Goal: Transaction & Acquisition: Obtain resource

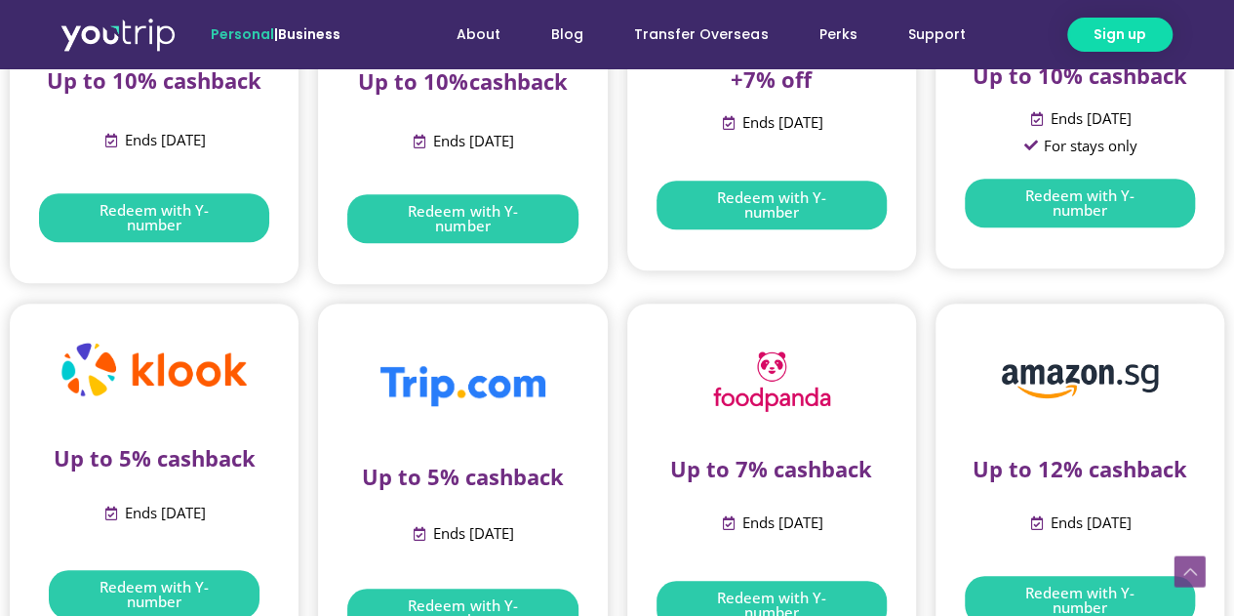
scroll to position [656, 0]
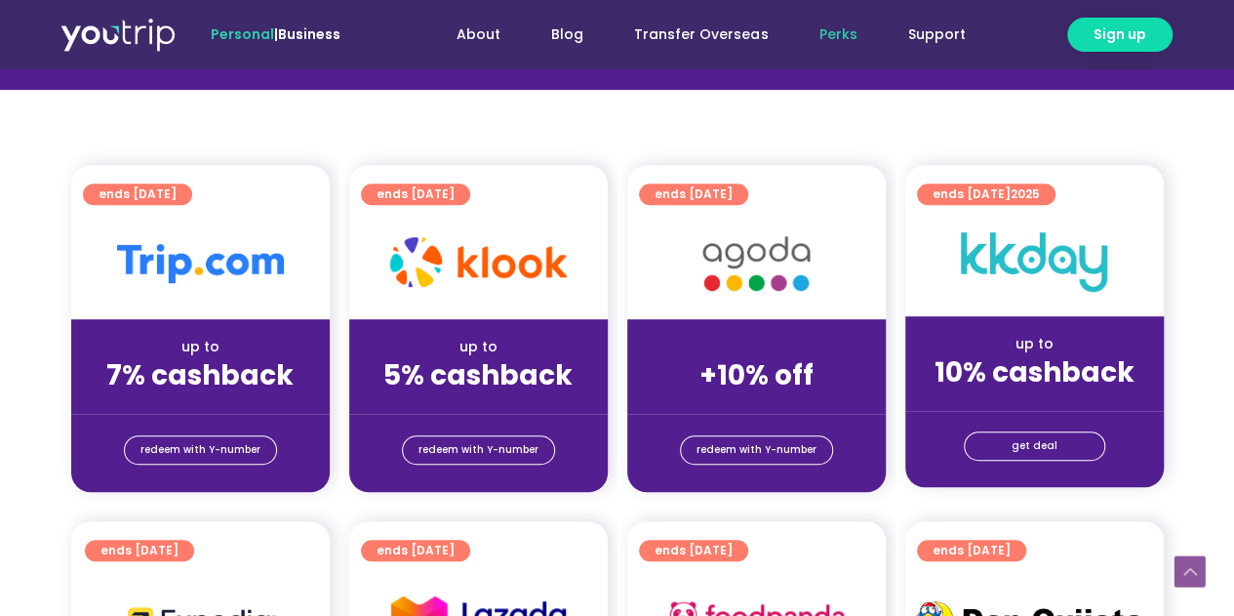
scroll to position [393, 0]
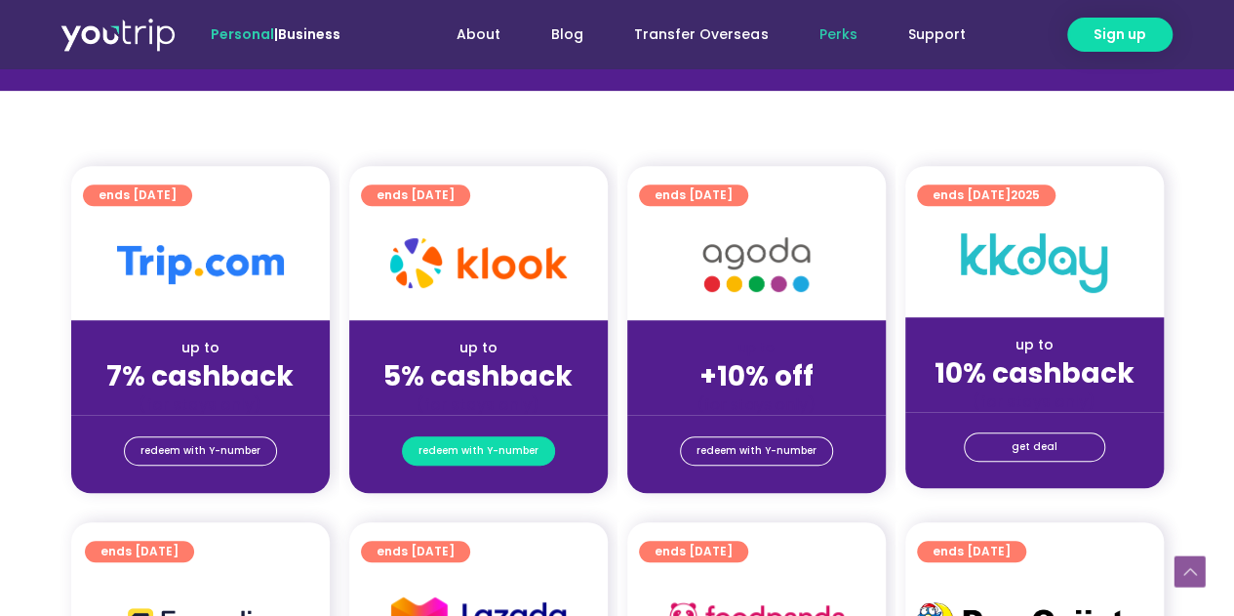
click at [495, 448] on span "redeem with Y-number" at bounding box center [479, 450] width 120 height 27
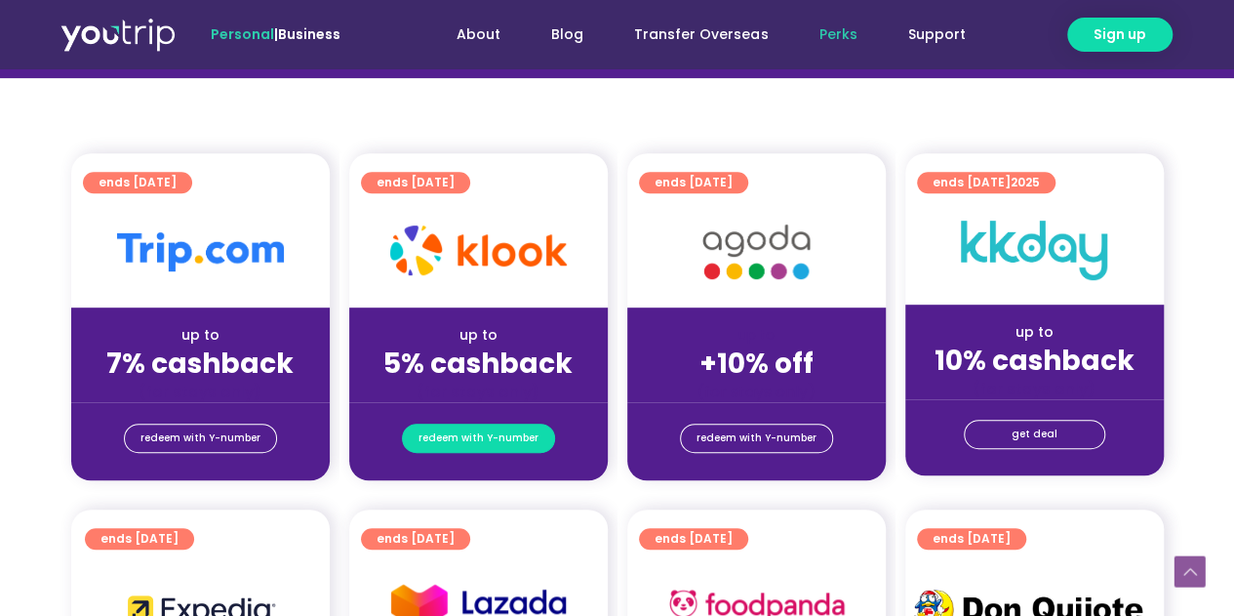
scroll to position [408, 0]
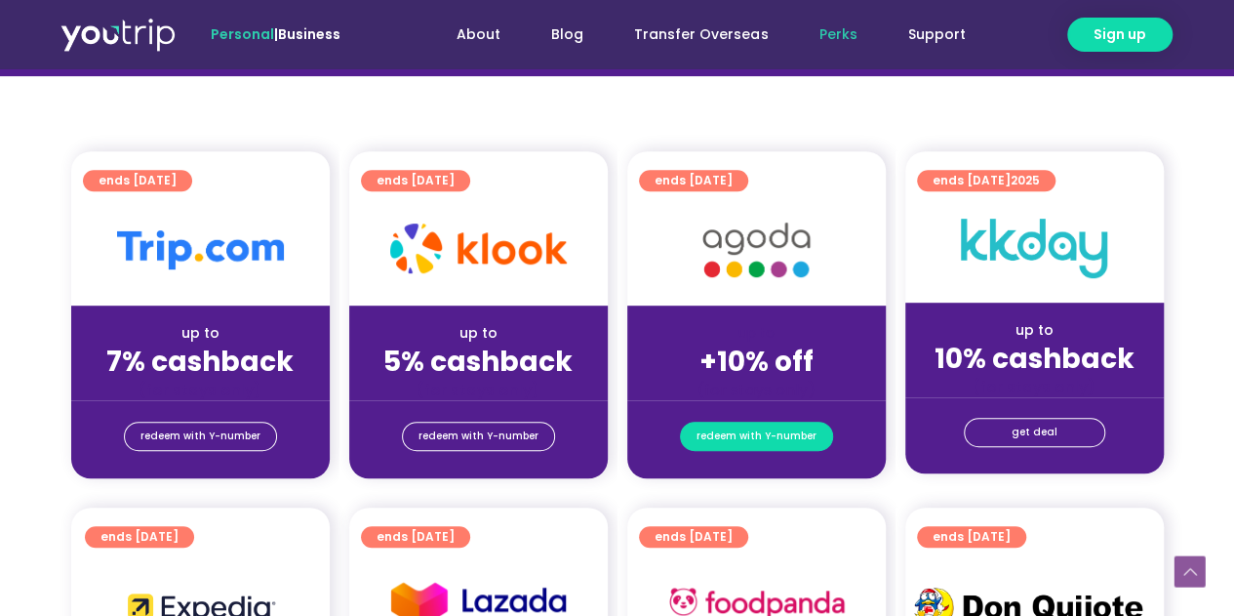
click at [751, 439] on span "redeem with Y-number" at bounding box center [757, 436] width 120 height 27
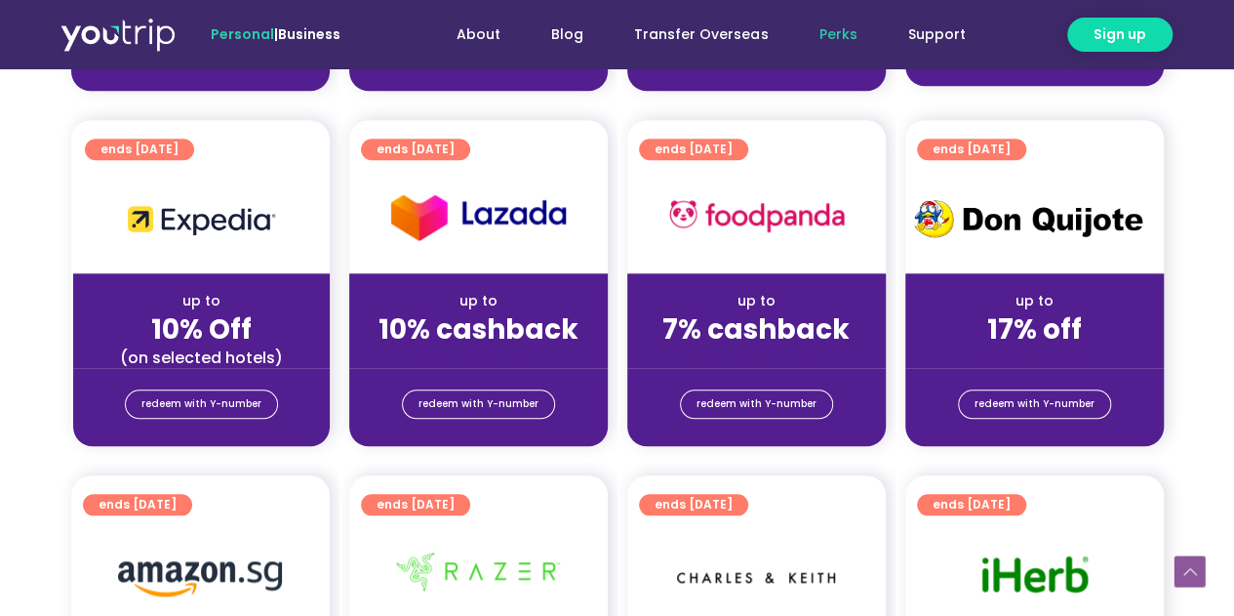
scroll to position [0, 0]
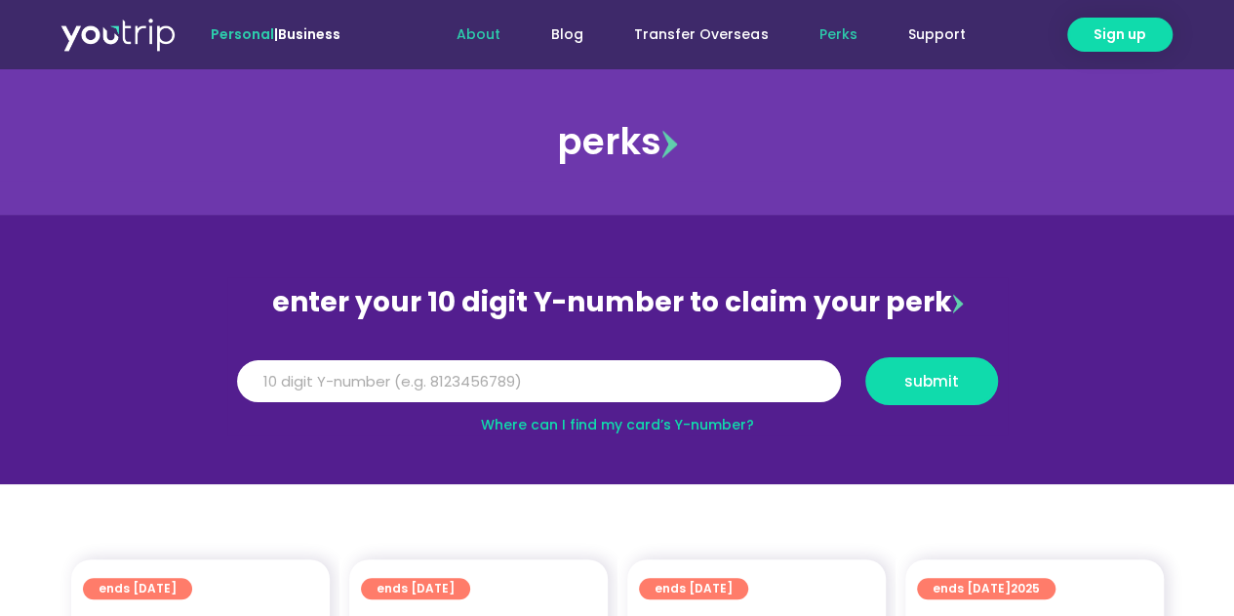
click at [494, 29] on link "About" at bounding box center [478, 35] width 95 height 36
